Goal: Browse casually

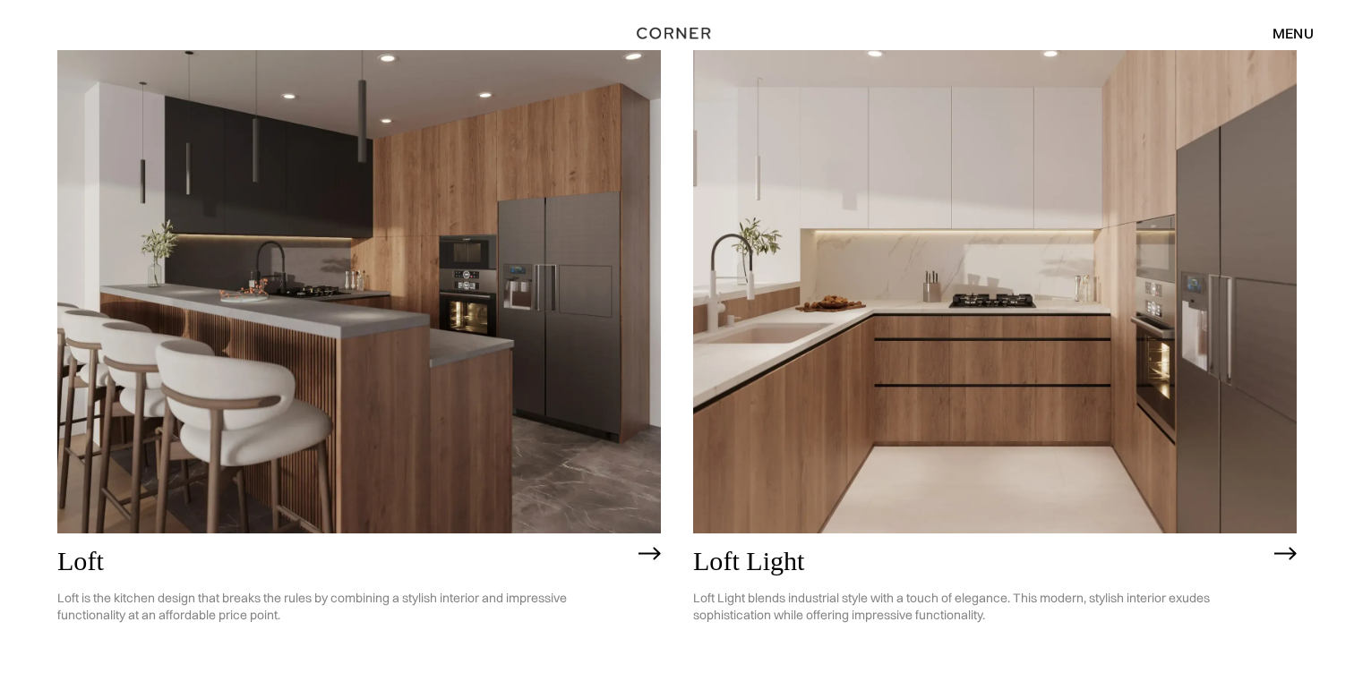
scroll to position [4628, 0]
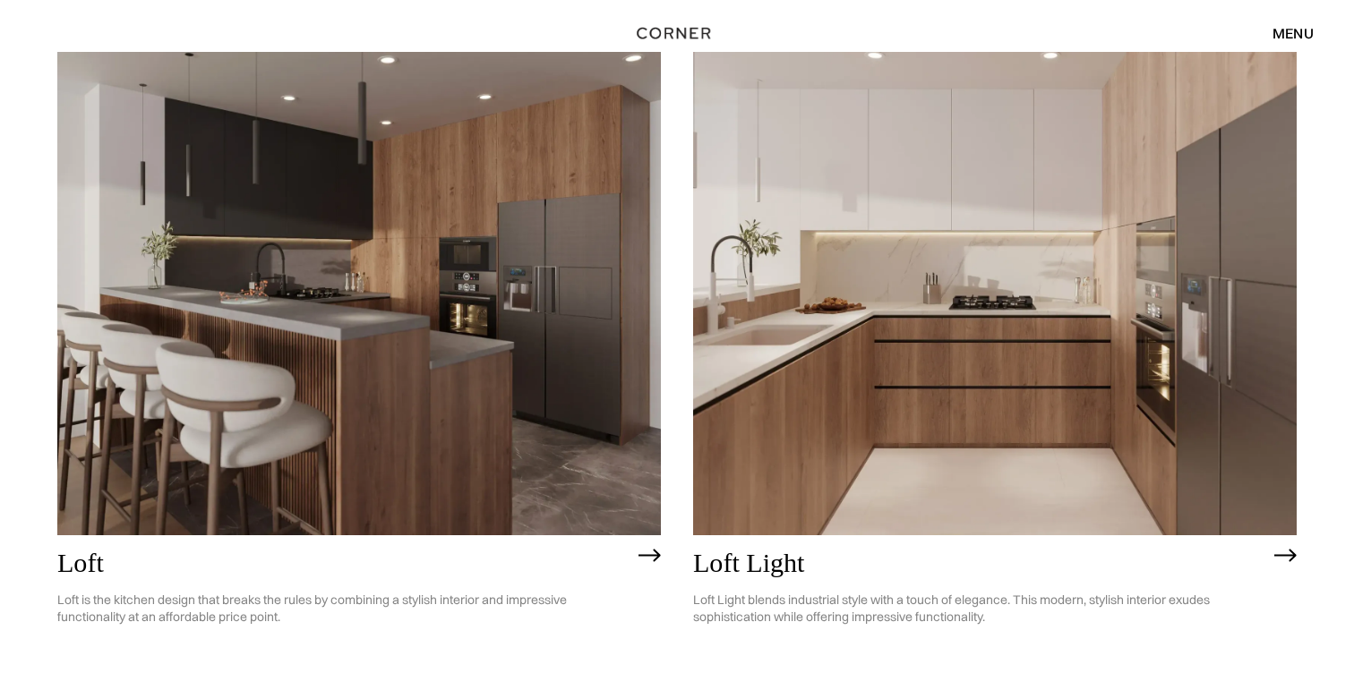
drag, startPoint x: 626, startPoint y: 364, endPoint x: 288, endPoint y: 16, distance: 485.1
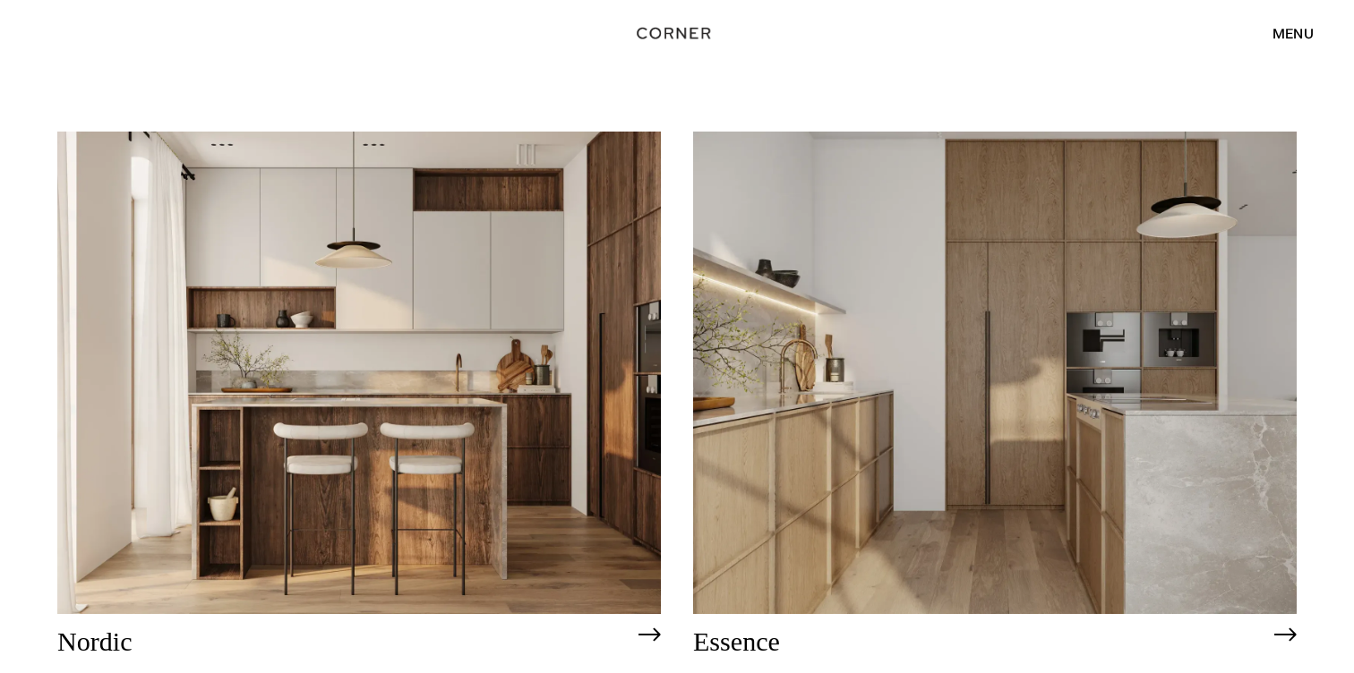
scroll to position [0, 0]
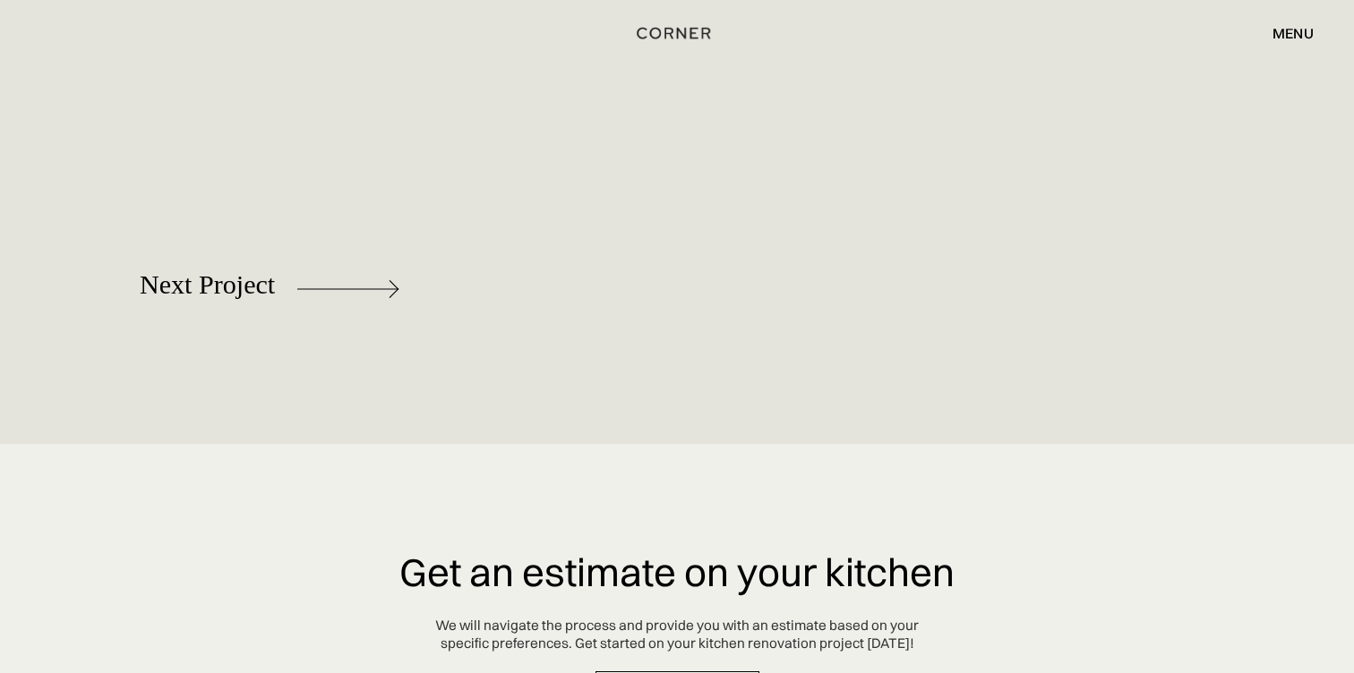
scroll to position [9039, 0]
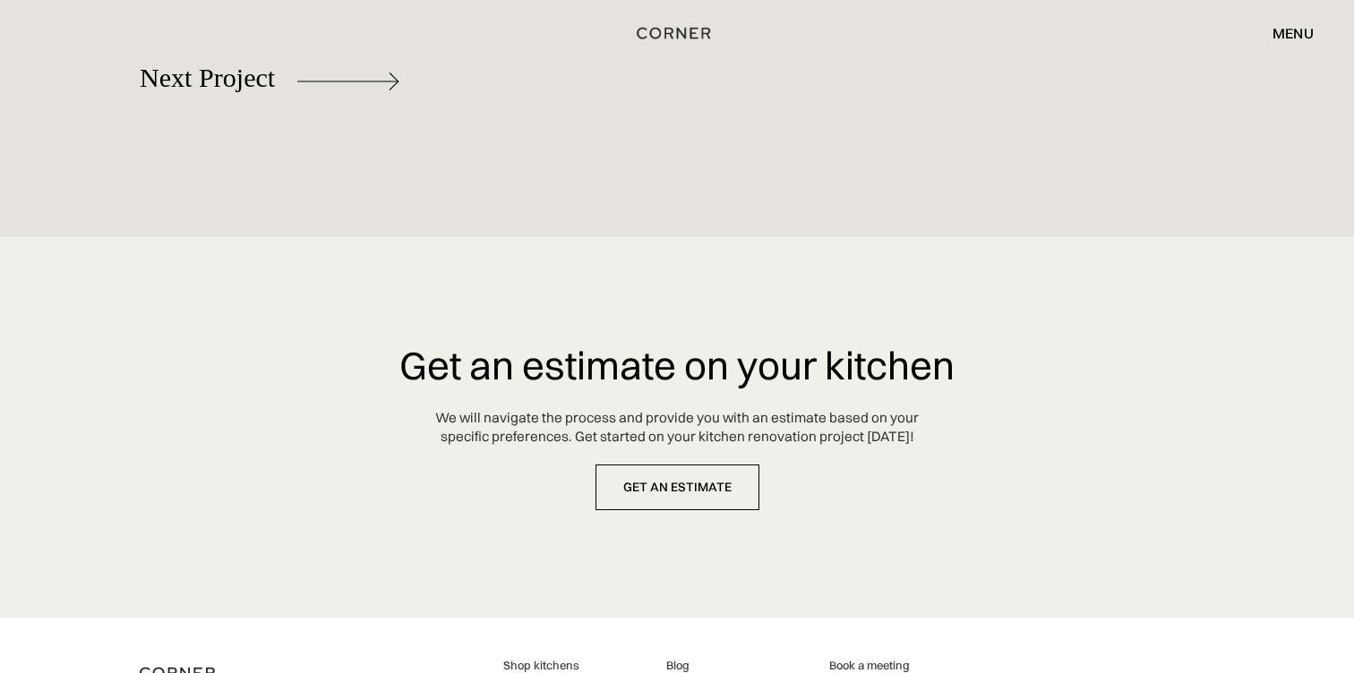
scroll to position [10294, 0]
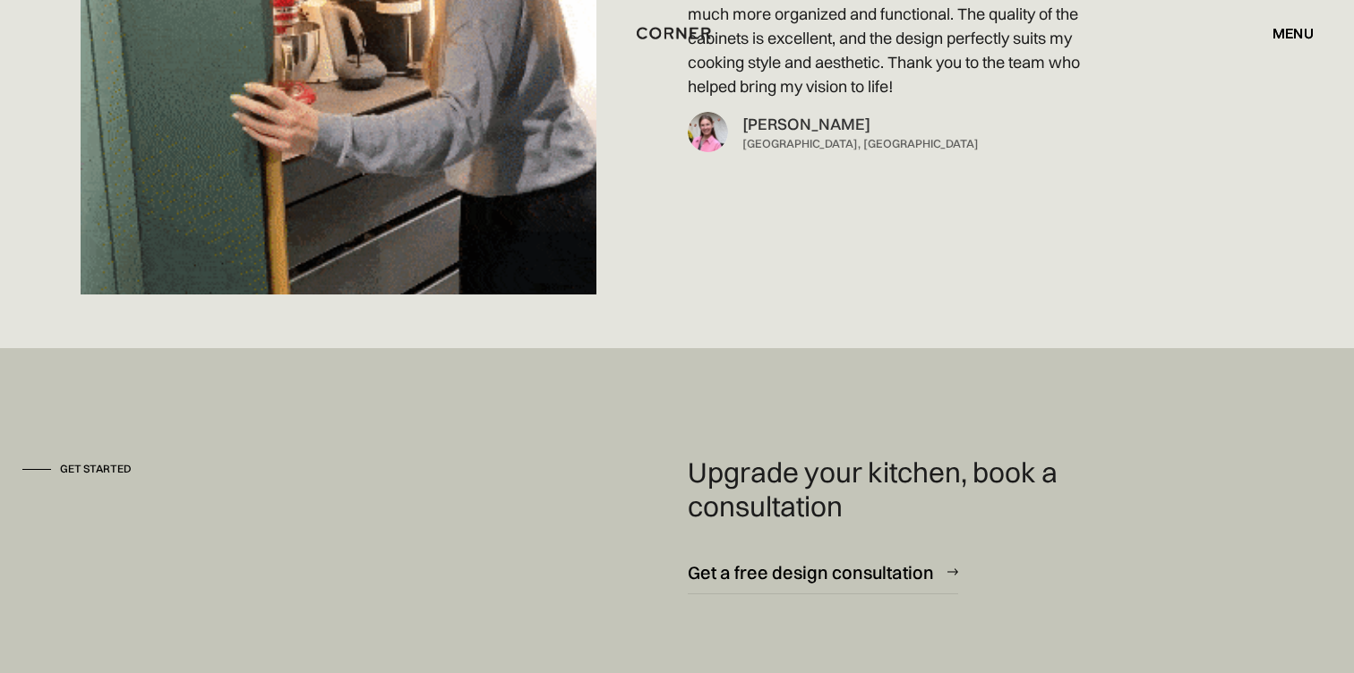
scroll to position [11775, 0]
